Goal: Transaction & Acquisition: Obtain resource

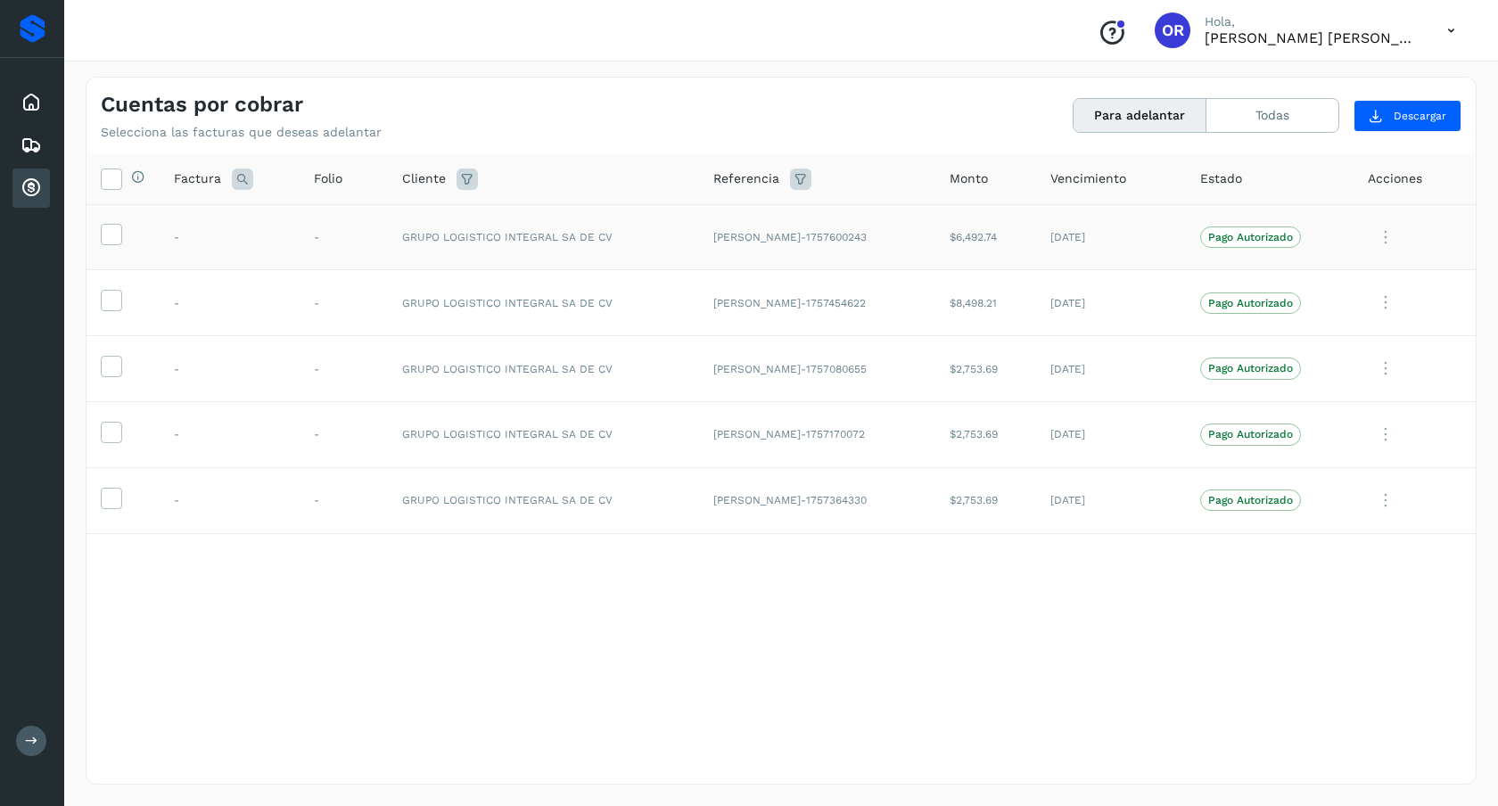
click at [127, 236] on td at bounding box center [122, 237] width 73 height 66
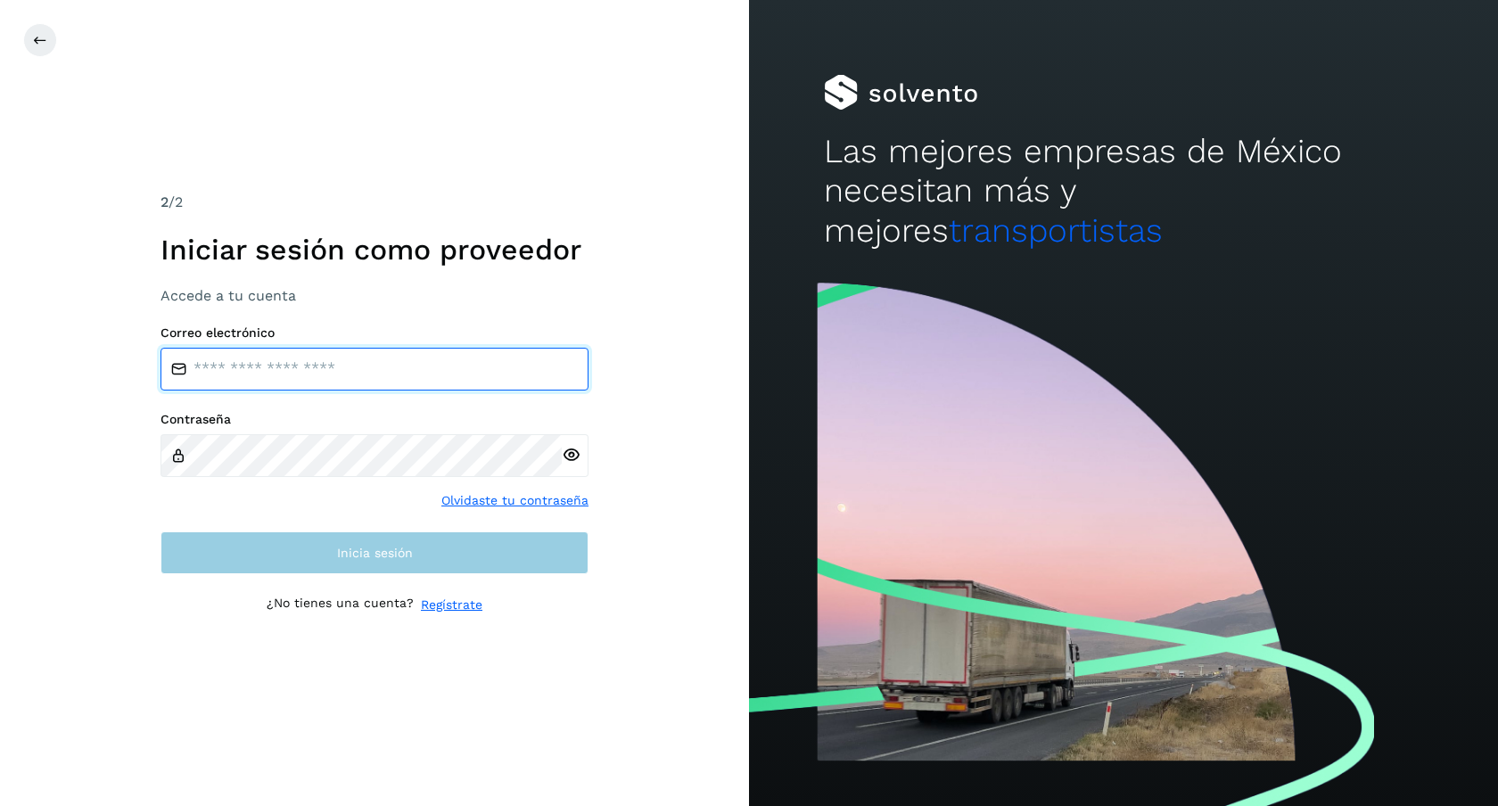
type input "**********"
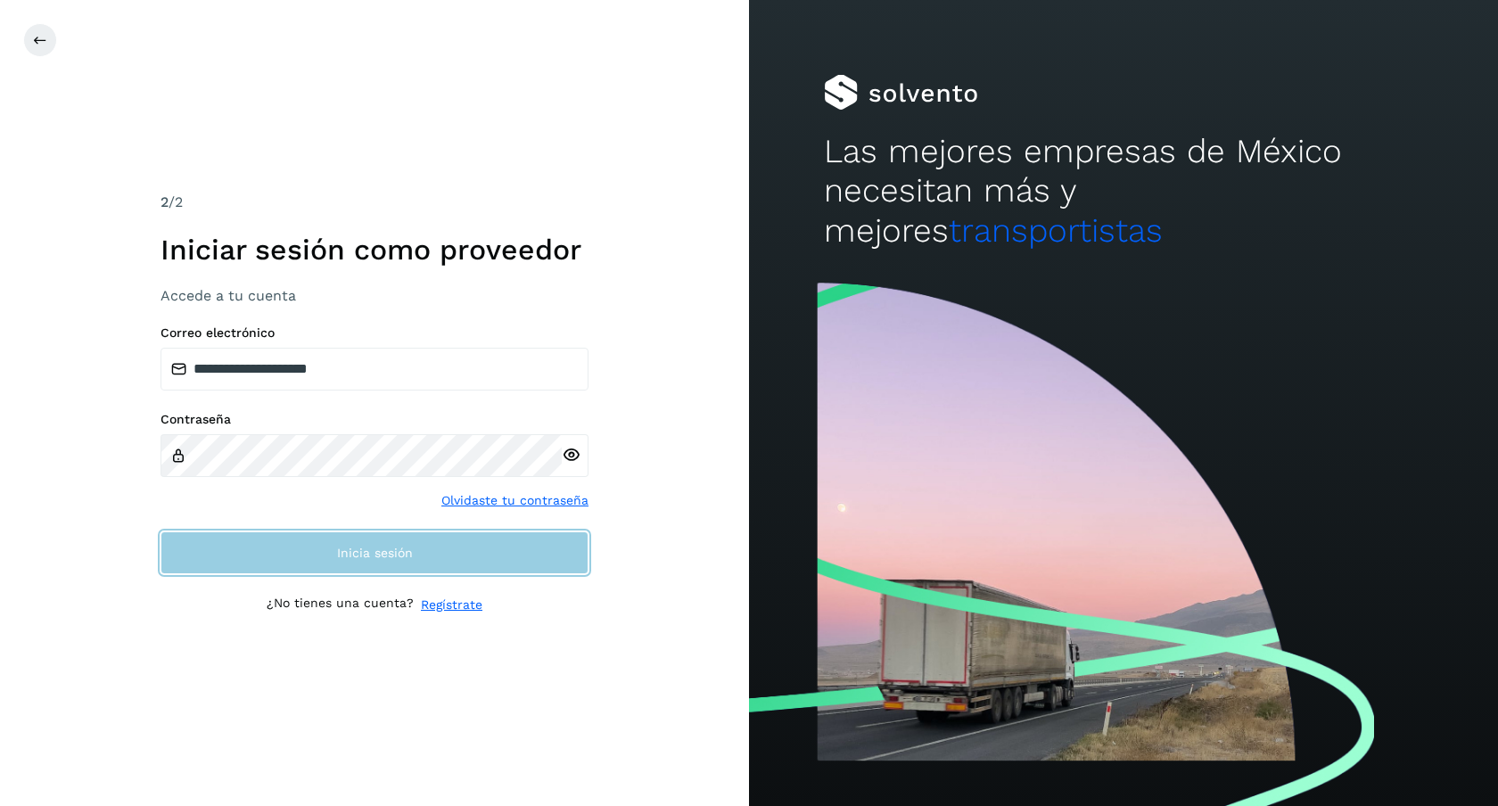
click at [372, 541] on button "Inicia sesión" at bounding box center [374, 552] width 428 height 43
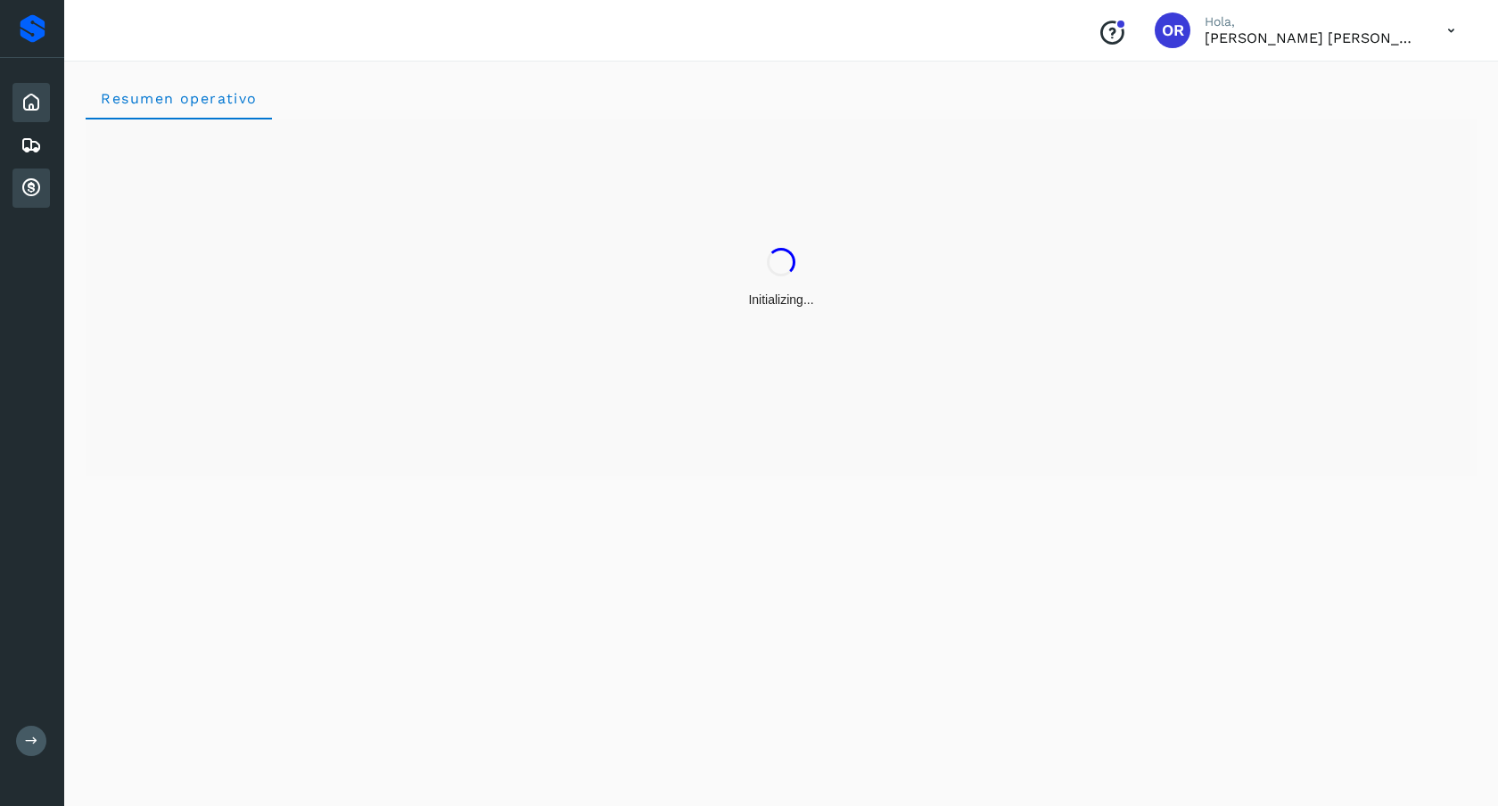
click at [37, 192] on icon at bounding box center [31, 187] width 21 height 21
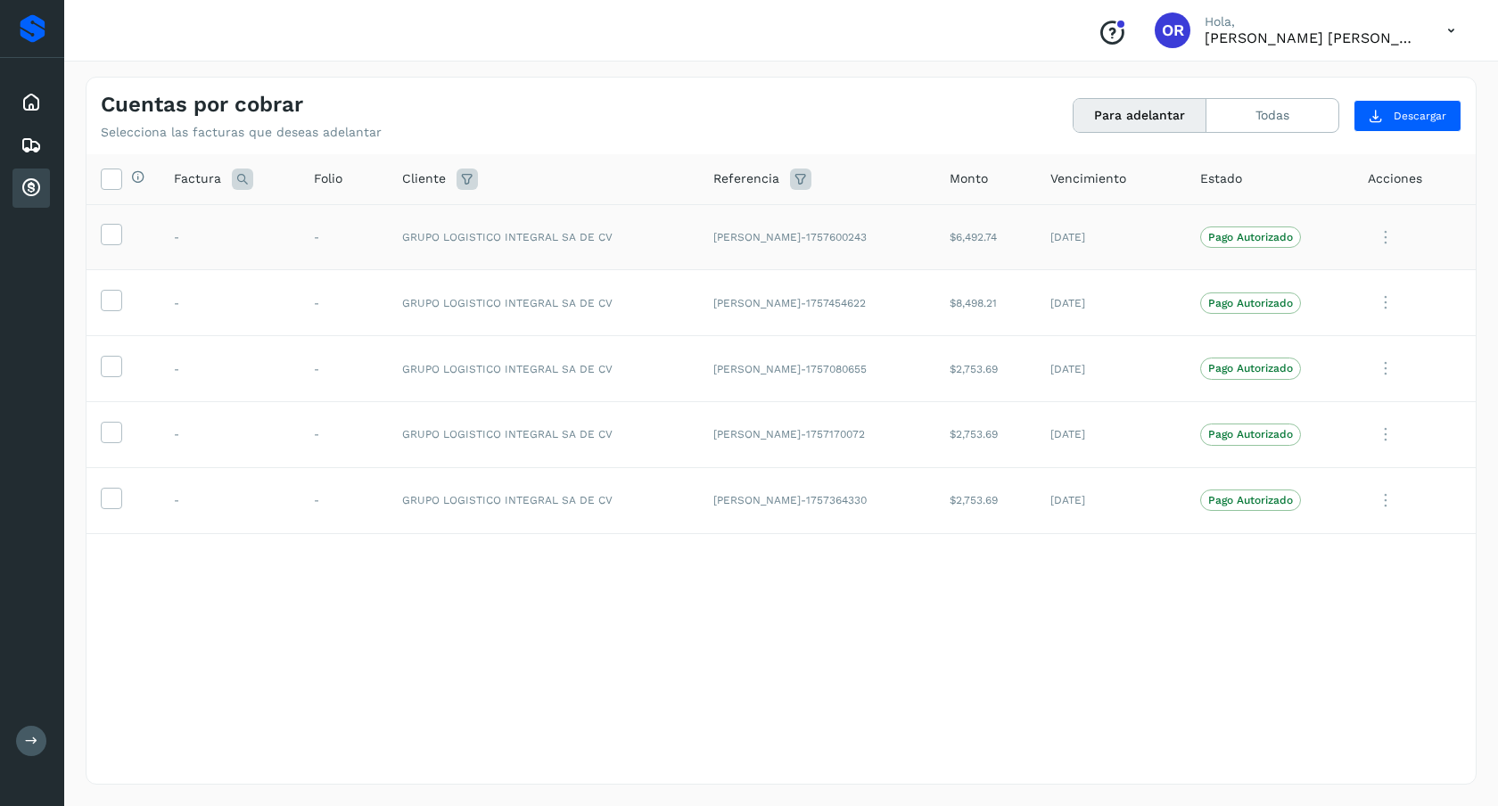
click at [126, 232] on td at bounding box center [122, 237] width 73 height 66
click at [110, 239] on icon at bounding box center [111, 233] width 19 height 19
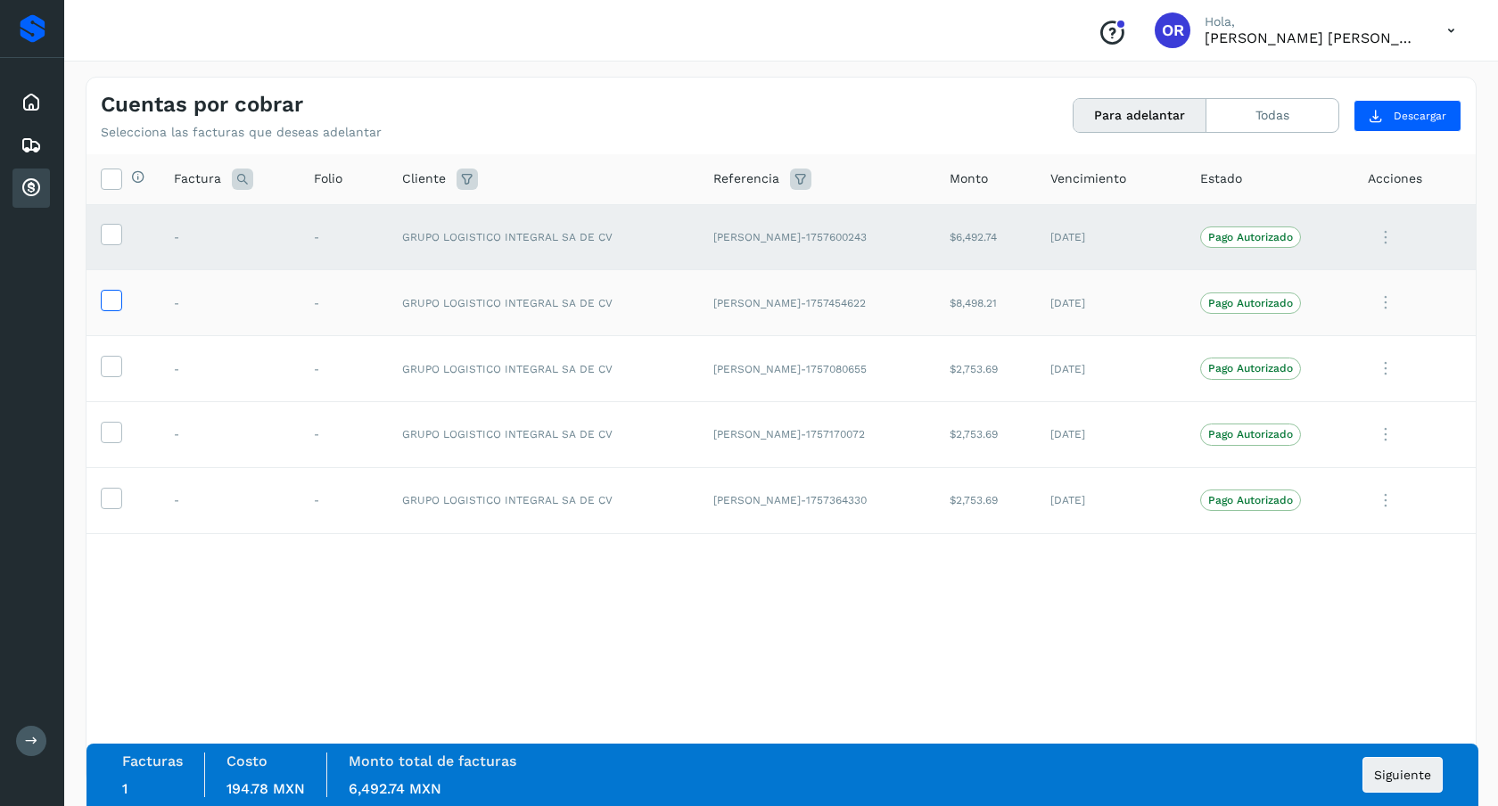
click at [119, 305] on icon at bounding box center [111, 299] width 19 height 19
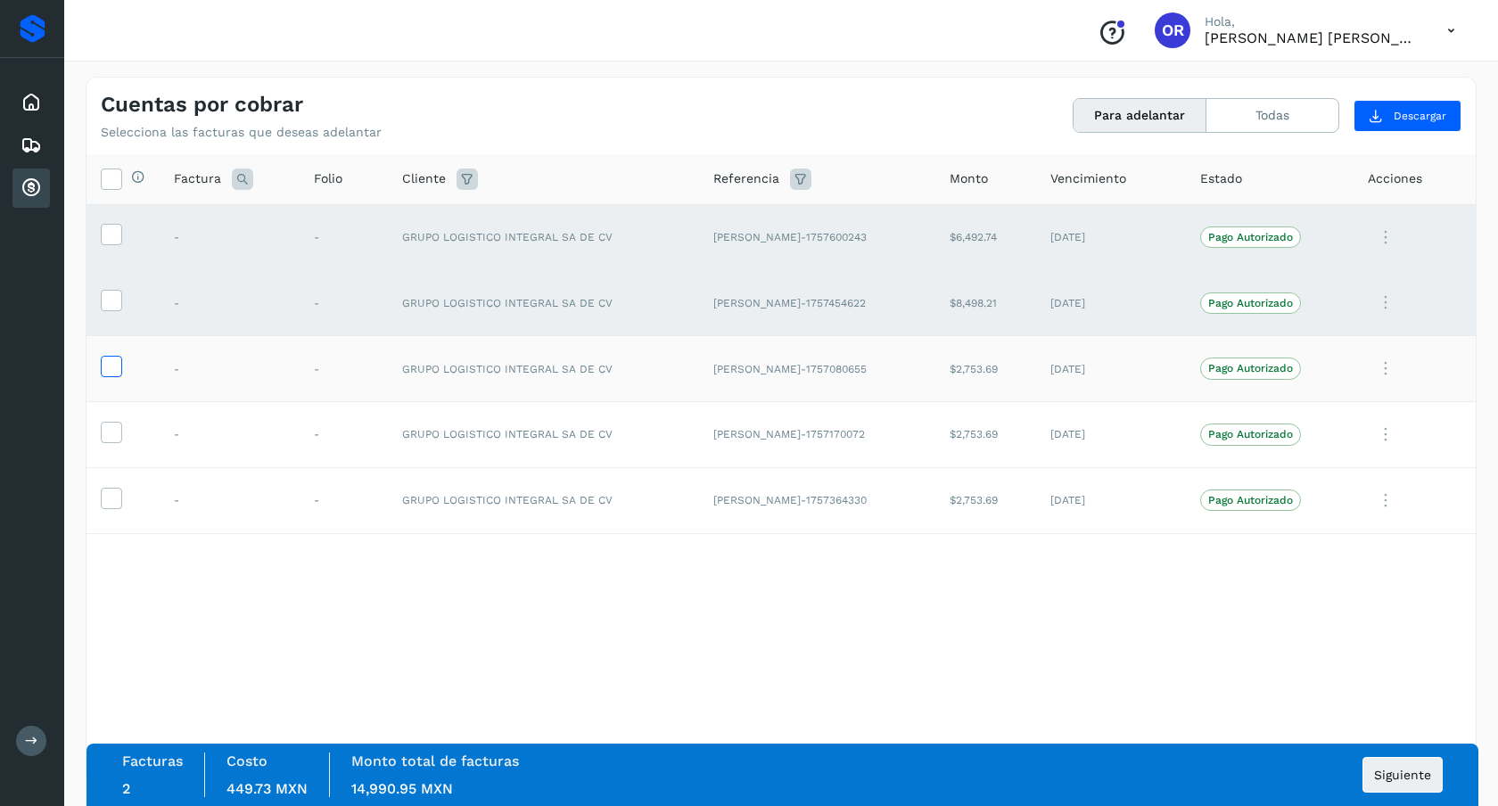
click at [111, 377] on label at bounding box center [111, 366] width 21 height 21
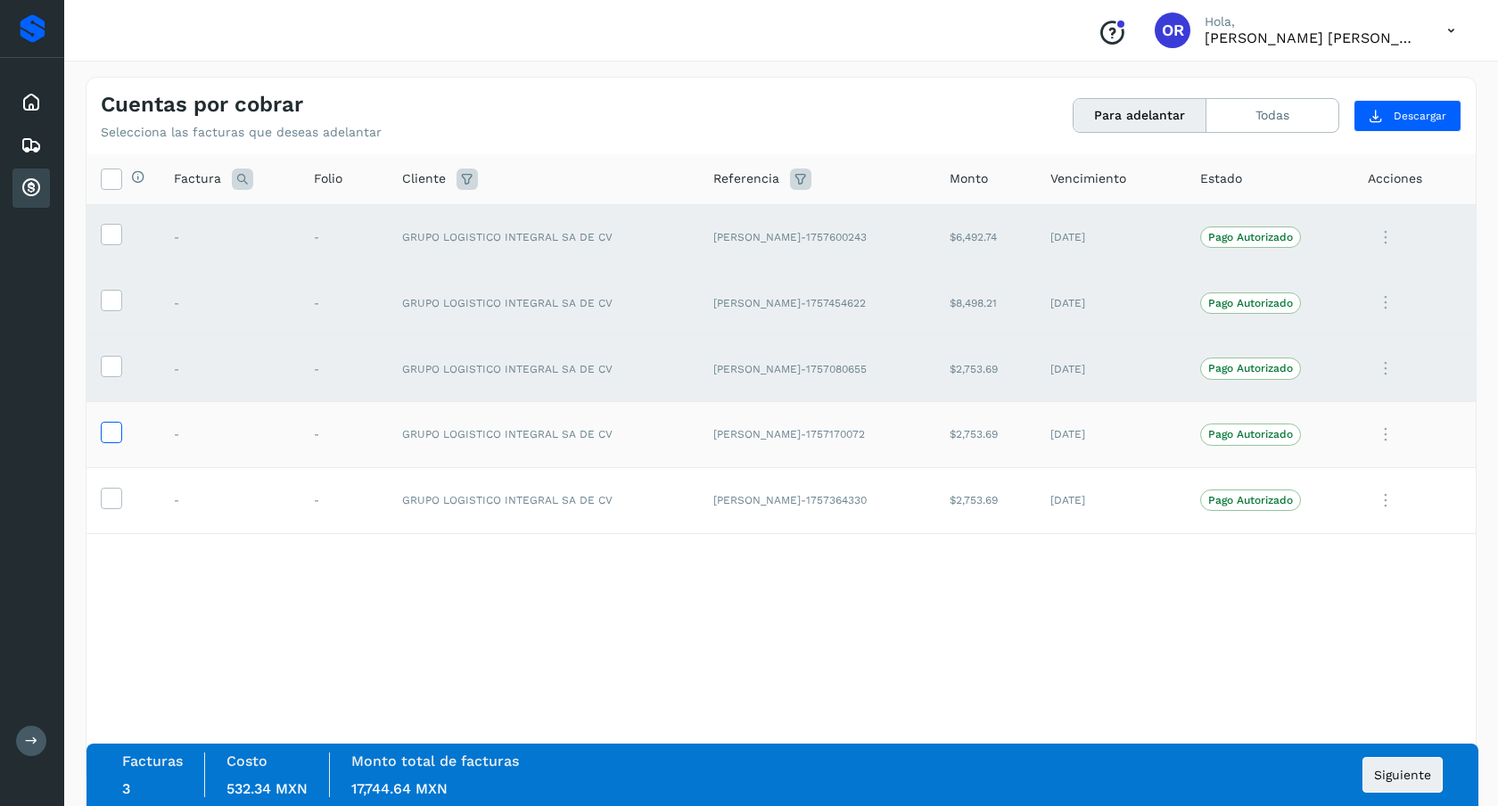
click at [105, 439] on icon at bounding box center [111, 431] width 19 height 19
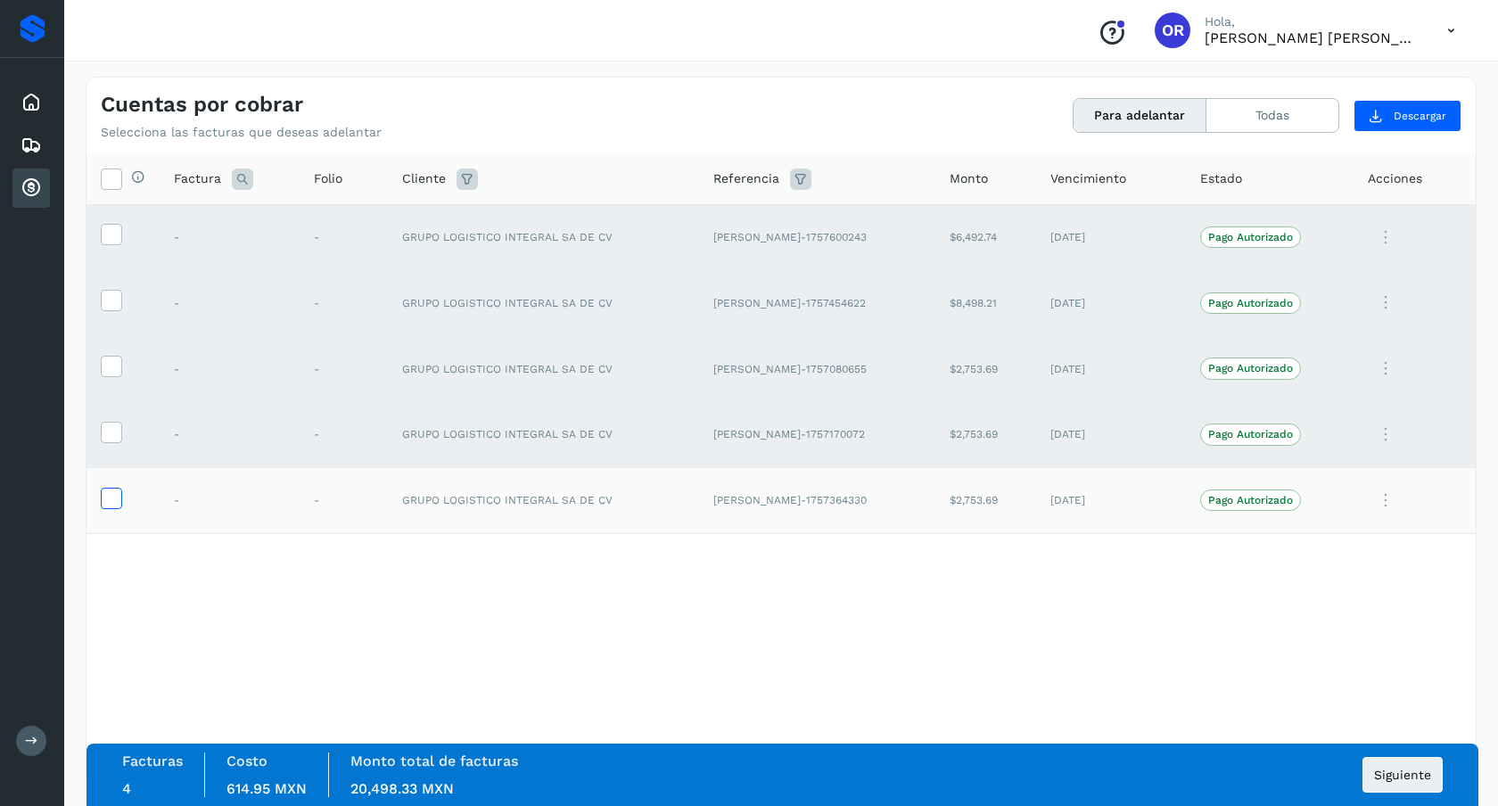
click at [113, 491] on icon at bounding box center [111, 497] width 19 height 19
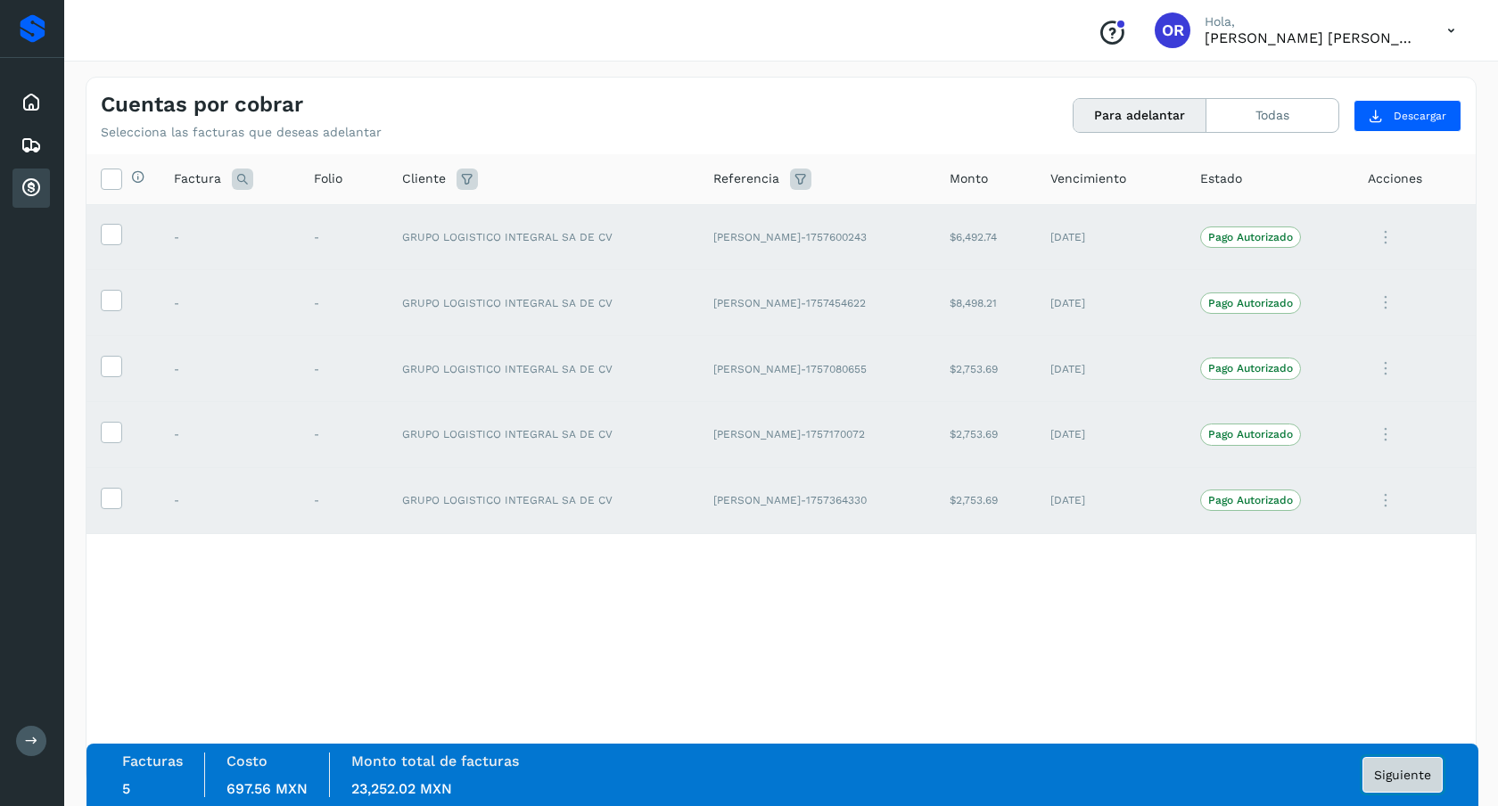
click at [1383, 772] on span "Siguiente" at bounding box center [1402, 775] width 57 height 12
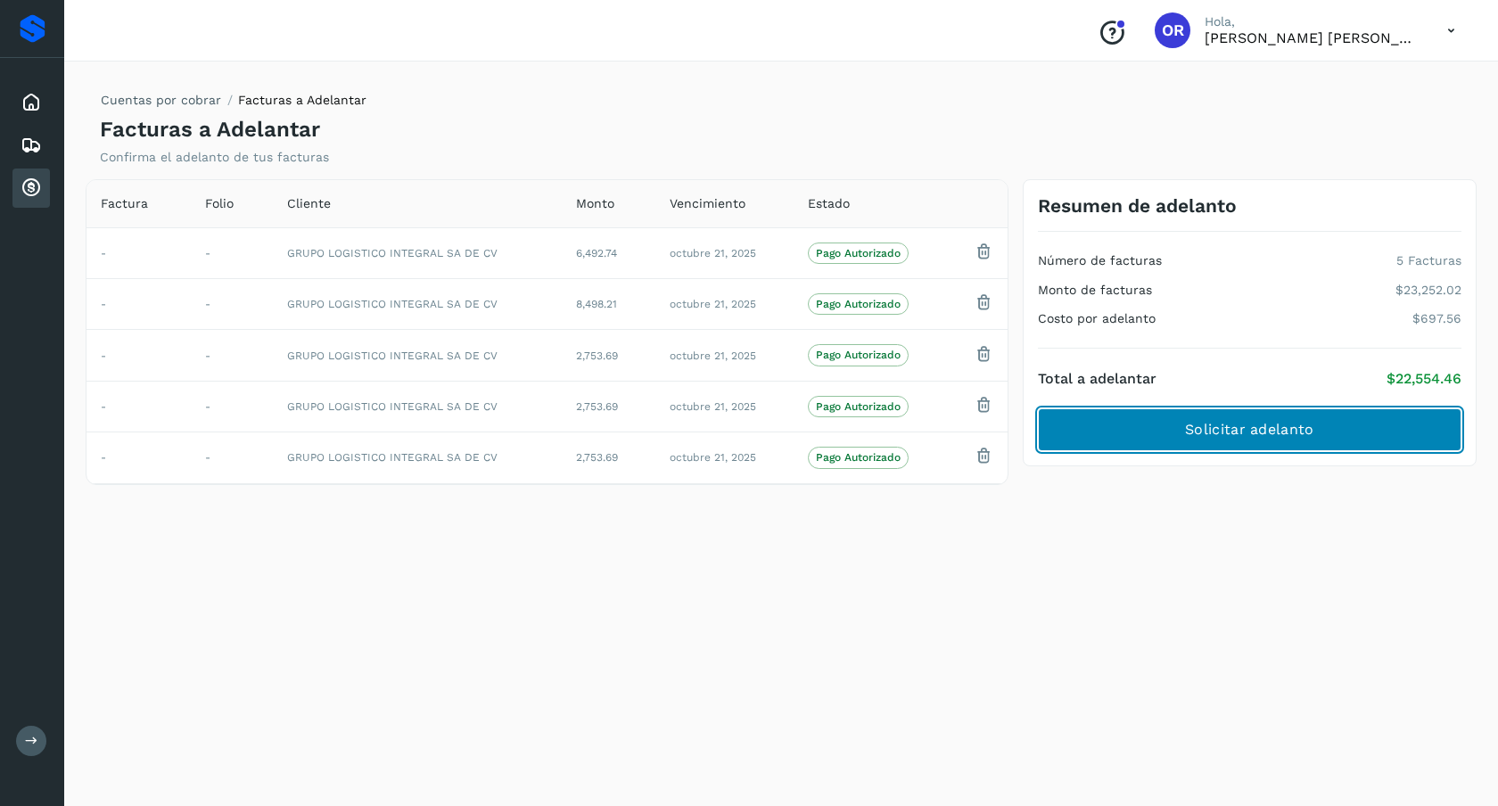
click at [1299, 439] on span "Solicitar adelanto" at bounding box center [1249, 430] width 128 height 20
